Goal: Transaction & Acquisition: Purchase product/service

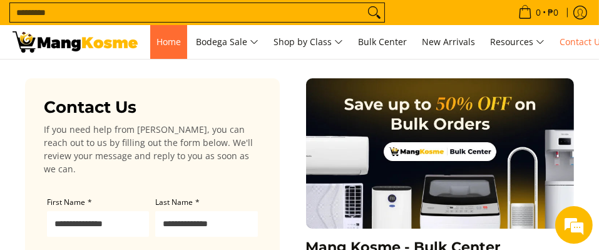
click at [161, 46] on span "Home" at bounding box center [169, 42] width 24 height 12
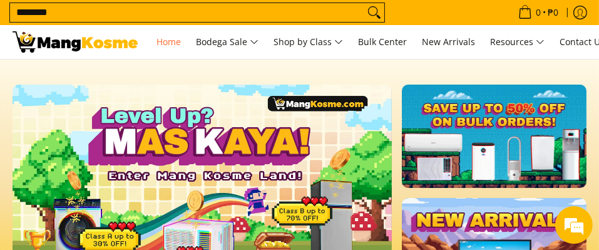
type input "********"
click at [365, 3] on button "Search" at bounding box center [375, 12] width 20 height 19
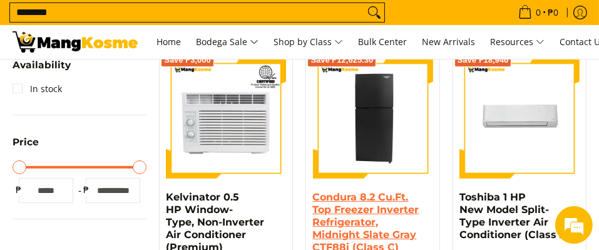
scroll to position [125, 0]
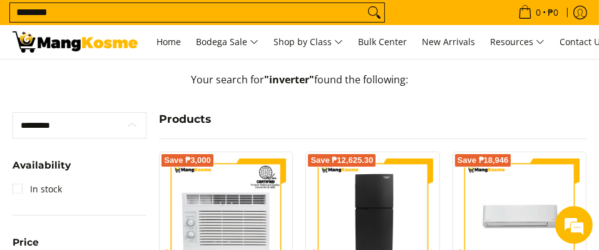
click at [106, 125] on select "********* ******** ********" at bounding box center [80, 125] width 134 height 26
select select "**********"
click at [13, 112] on select "********* ******** ********" at bounding box center [80, 125] width 134 height 26
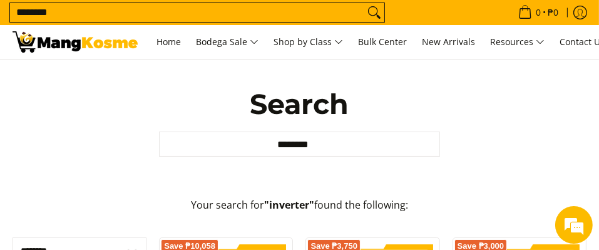
click at [426, 145] on input "********" at bounding box center [299, 144] width 281 height 25
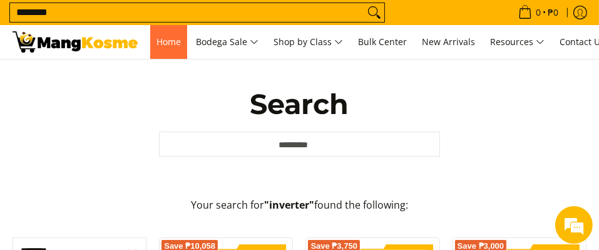
click at [180, 41] on span "Home" at bounding box center [169, 42] width 24 height 12
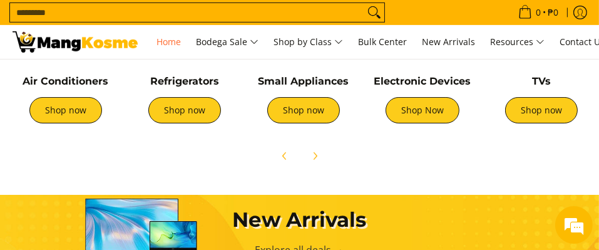
scroll to position [437, 0]
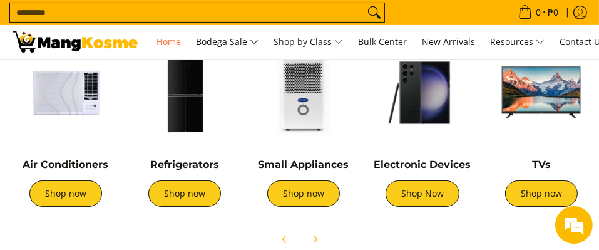
click at [80, 88] on img at bounding box center [66, 92] width 106 height 106
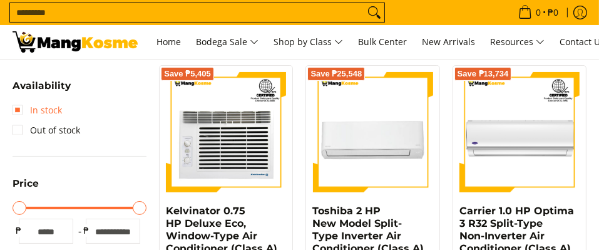
click at [58, 106] on link "In stock" at bounding box center [37, 110] width 49 height 20
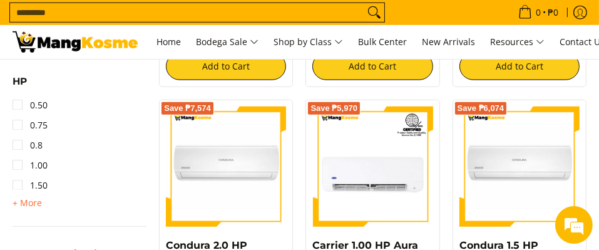
scroll to position [705, 0]
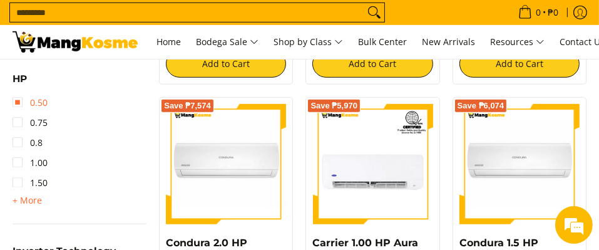
click at [22, 102] on link "0.50" at bounding box center [30, 103] width 35 height 20
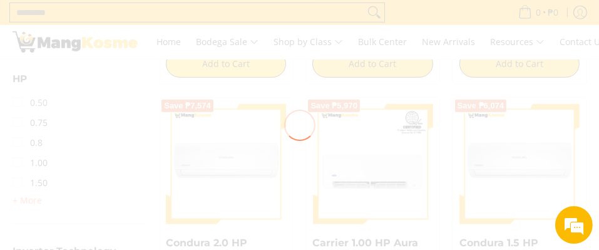
scroll to position [0, 0]
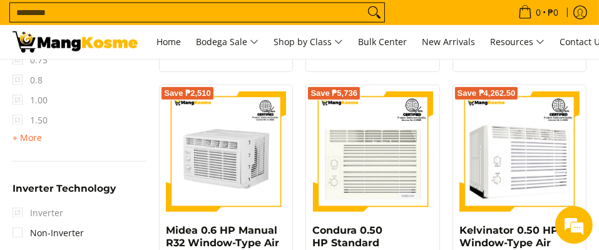
scroll to position [893, 0]
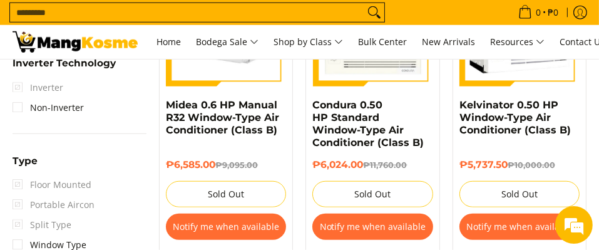
click at [80, 85] on li "Inverter" at bounding box center [80, 88] width 134 height 20
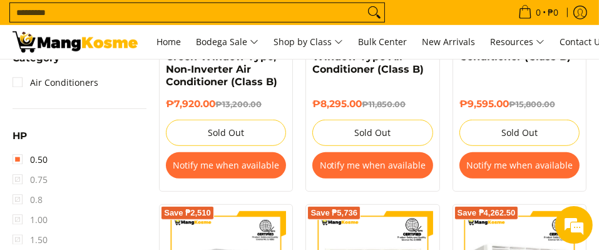
scroll to position [643, 0]
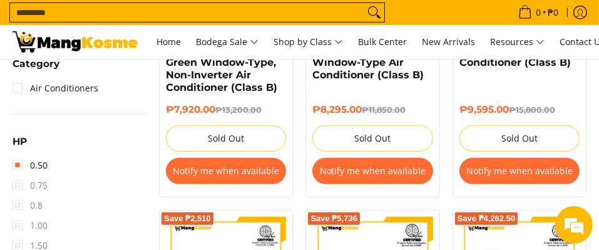
click at [49, 163] on li "0.50" at bounding box center [80, 165] width 134 height 20
click at [13, 160] on link "0.50" at bounding box center [30, 165] width 35 height 20
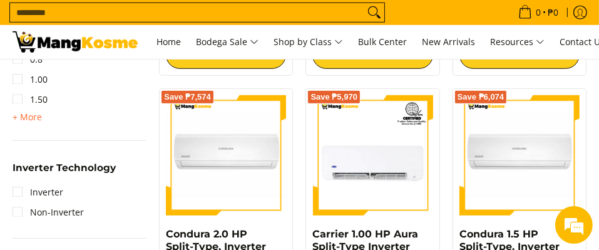
scroll to position [768, 0]
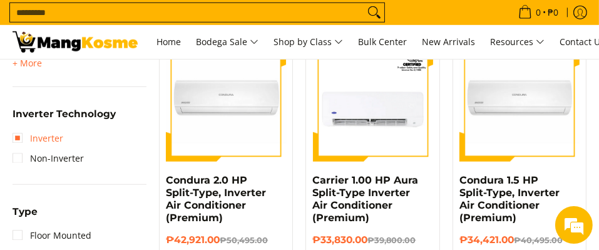
click at [58, 136] on link "Inverter" at bounding box center [38, 138] width 51 height 20
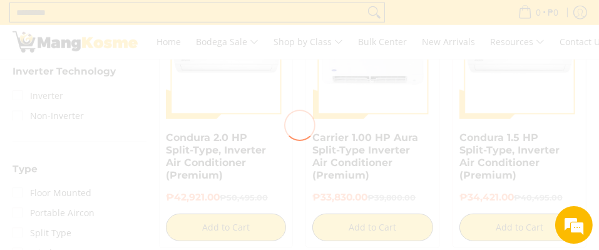
scroll to position [830, 0]
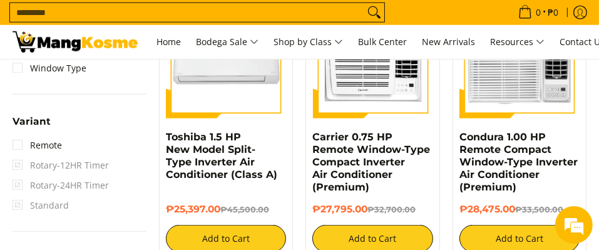
scroll to position [1081, 0]
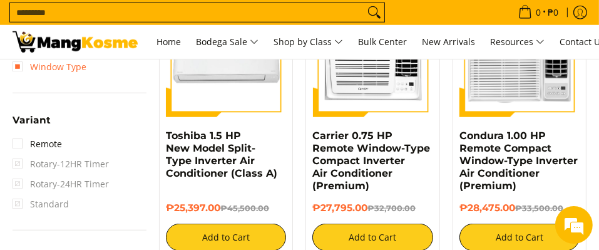
click at [61, 63] on link "Window Type" at bounding box center [50, 67] width 74 height 20
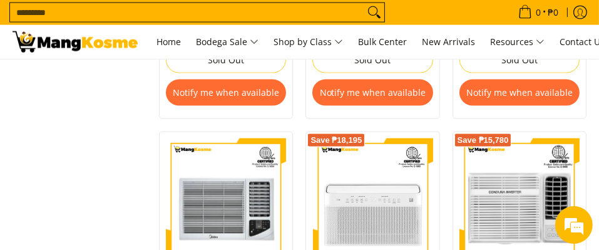
scroll to position [1470, 0]
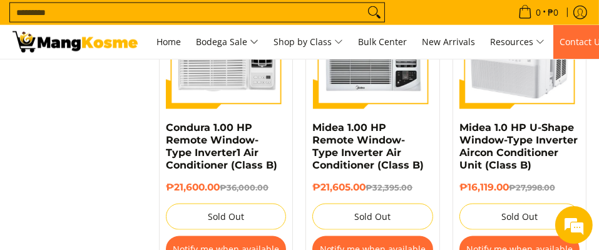
click at [573, 42] on span "Contact Us" at bounding box center [582, 42] width 45 height 12
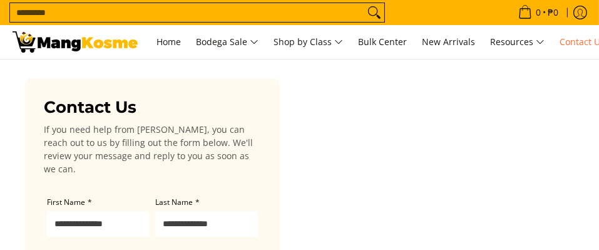
drag, startPoint x: 0, startPoint y: 0, endPoint x: 576, endPoint y: 156, distance: 596.9
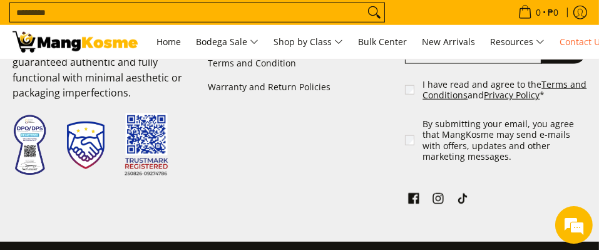
scroll to position [1093, 0]
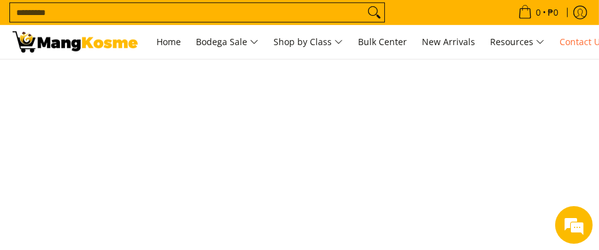
scroll to position [875, 0]
